Goal: Browse casually: Explore the website without a specific task or goal

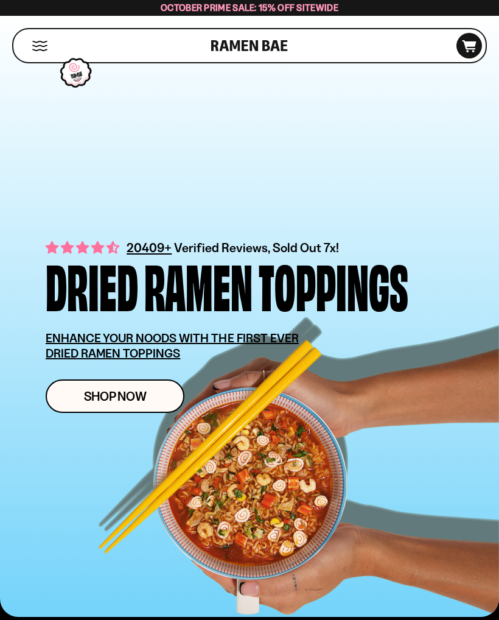
scroll to position [16, 0]
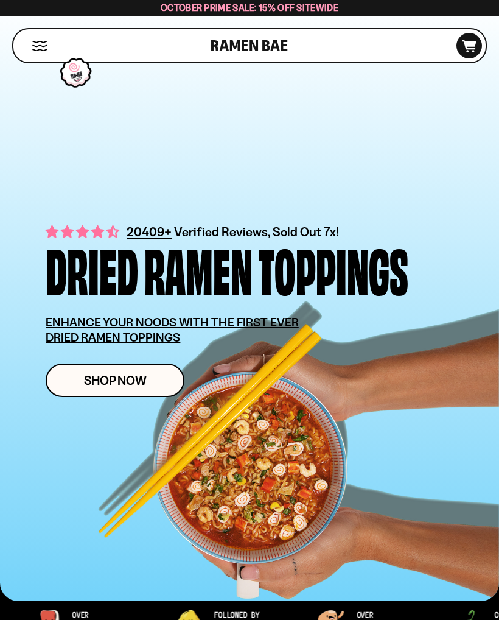
click at [132, 387] on span "Shop Now" at bounding box center [115, 380] width 63 height 13
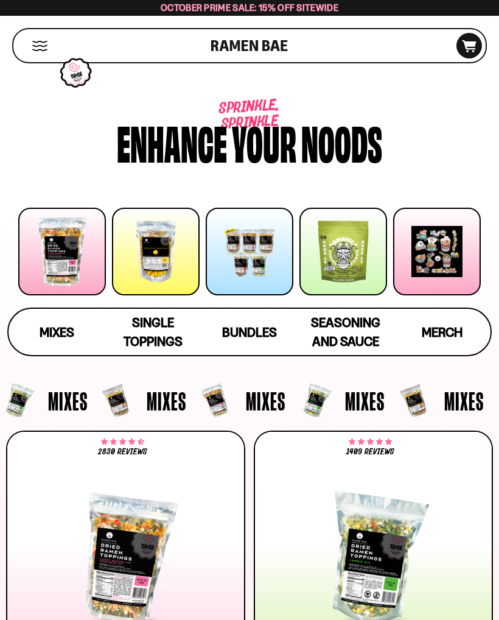
click at [248, 267] on div at bounding box center [250, 252] width 88 height 88
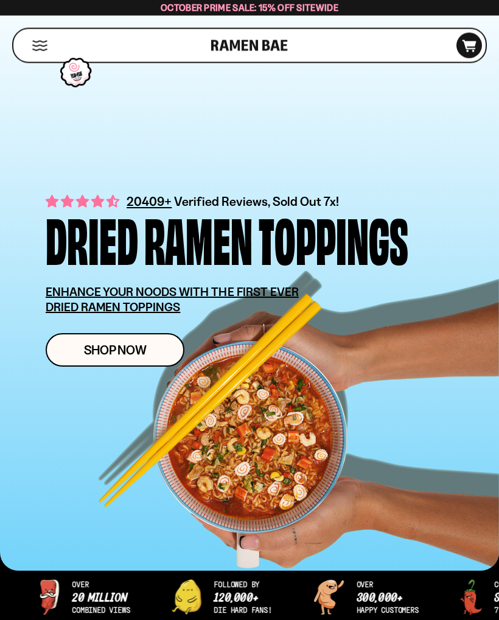
scroll to position [46, 0]
click at [89, 351] on span "Shop Now" at bounding box center [115, 349] width 63 height 13
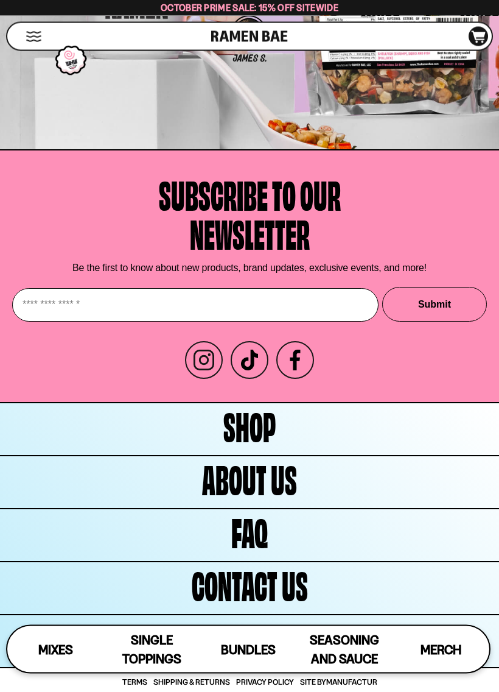
scroll to position [6131, 0]
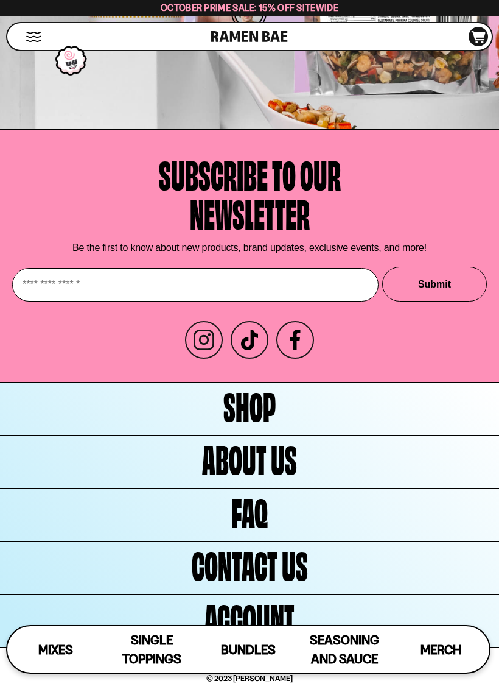
click at [227, 466] on span "About Us" at bounding box center [249, 457] width 95 height 39
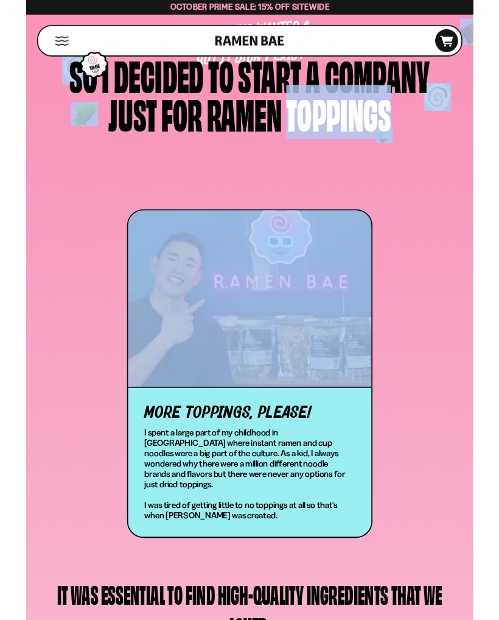
scroll to position [85, 0]
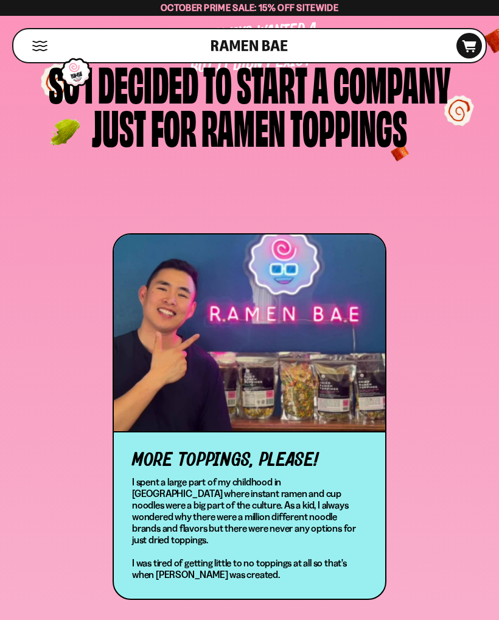
click at [30, 83] on div "So i decided to start a company just for ramen toppings" at bounding box center [249, 104] width 499 height 86
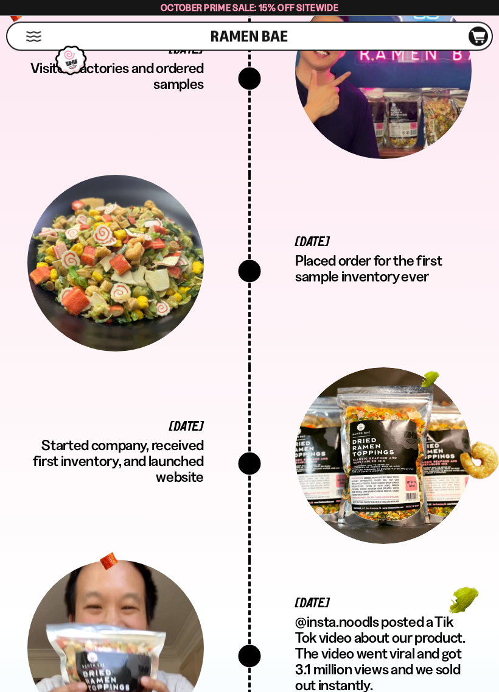
scroll to position [1738, 0]
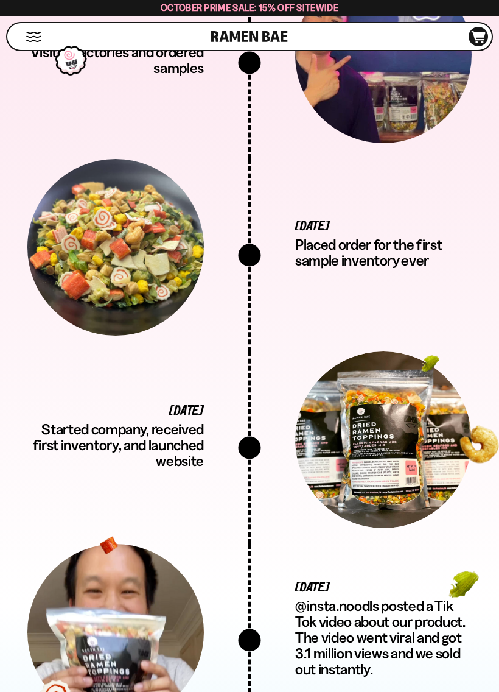
click at [88, 544] on div at bounding box center [115, 632] width 177 height 177
click at [95, 544] on div at bounding box center [115, 632] width 177 height 177
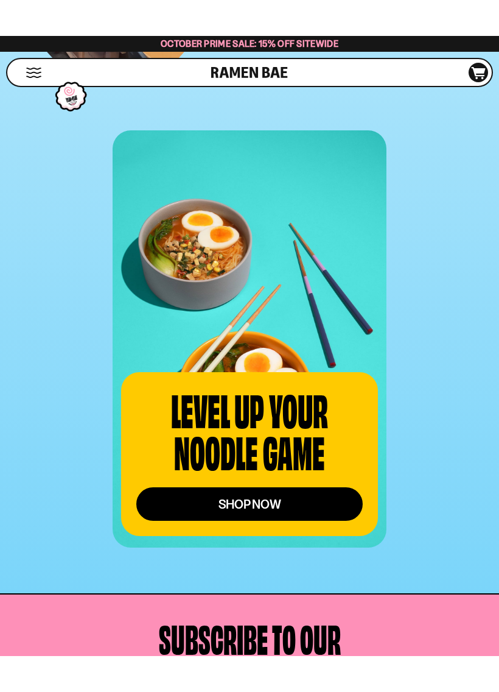
scroll to position [3204, 0]
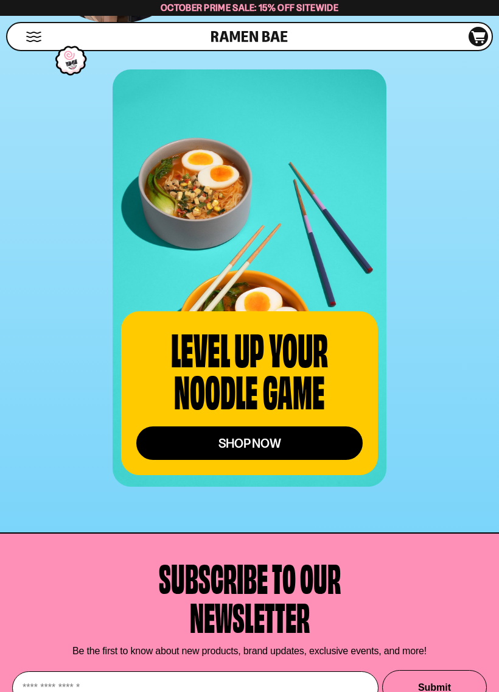
click at [217, 426] on link "shop now" at bounding box center [249, 442] width 226 height 33
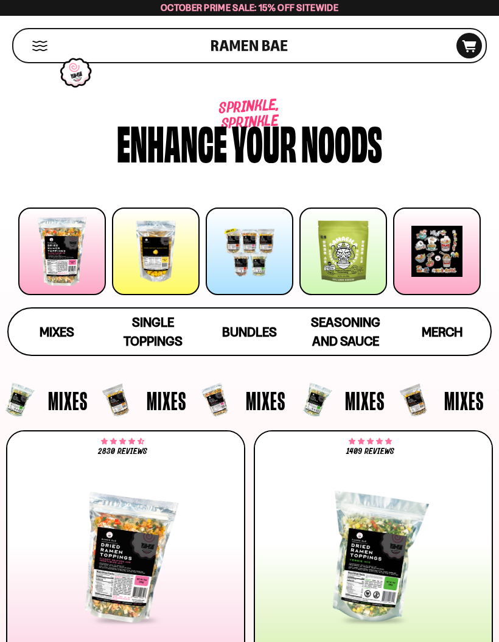
click at [355, 247] on div at bounding box center [344, 252] width 88 height 88
